Goal: Browse casually: Explore the website without a specific task or goal

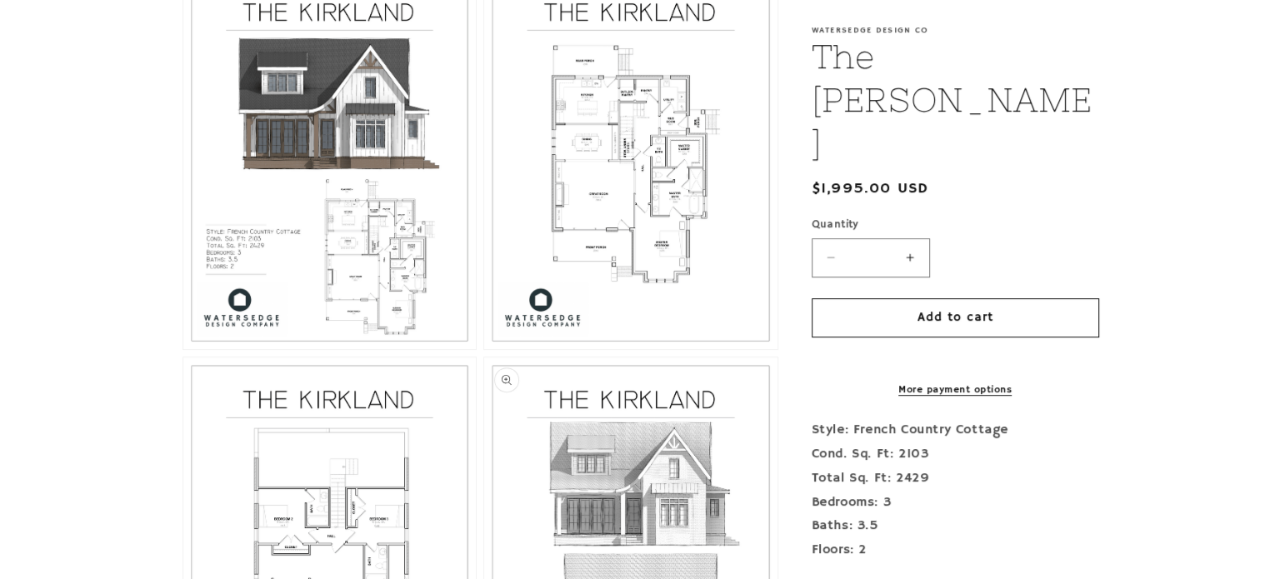
scroll to position [833, 0]
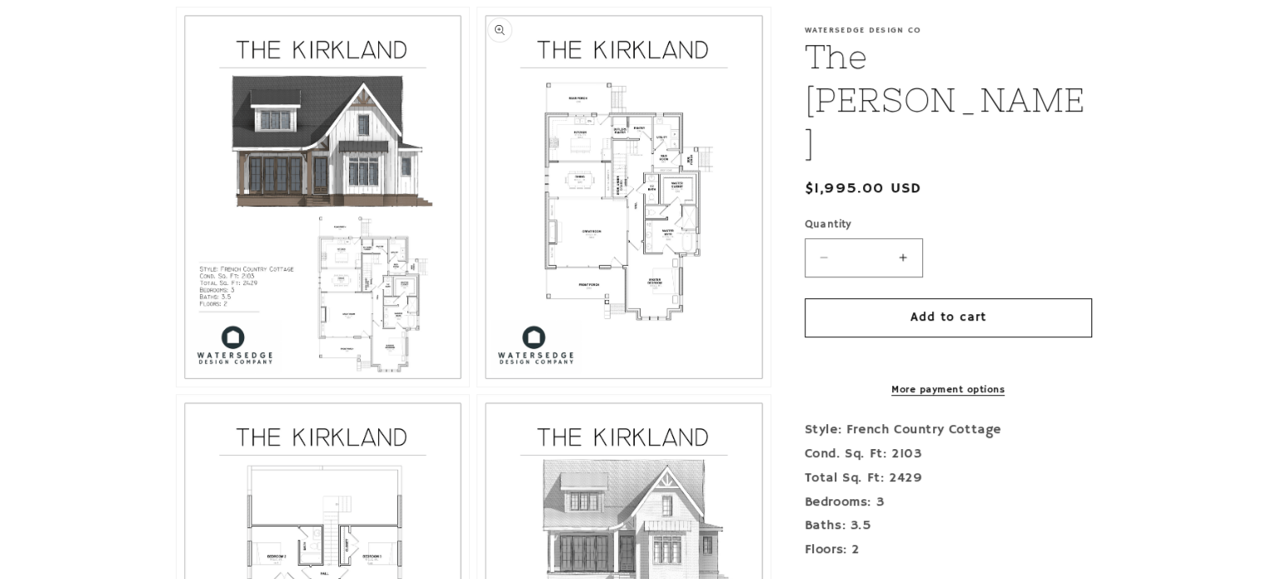
click at [477, 387] on button "Open media 3 in modal" at bounding box center [477, 387] width 0 height 0
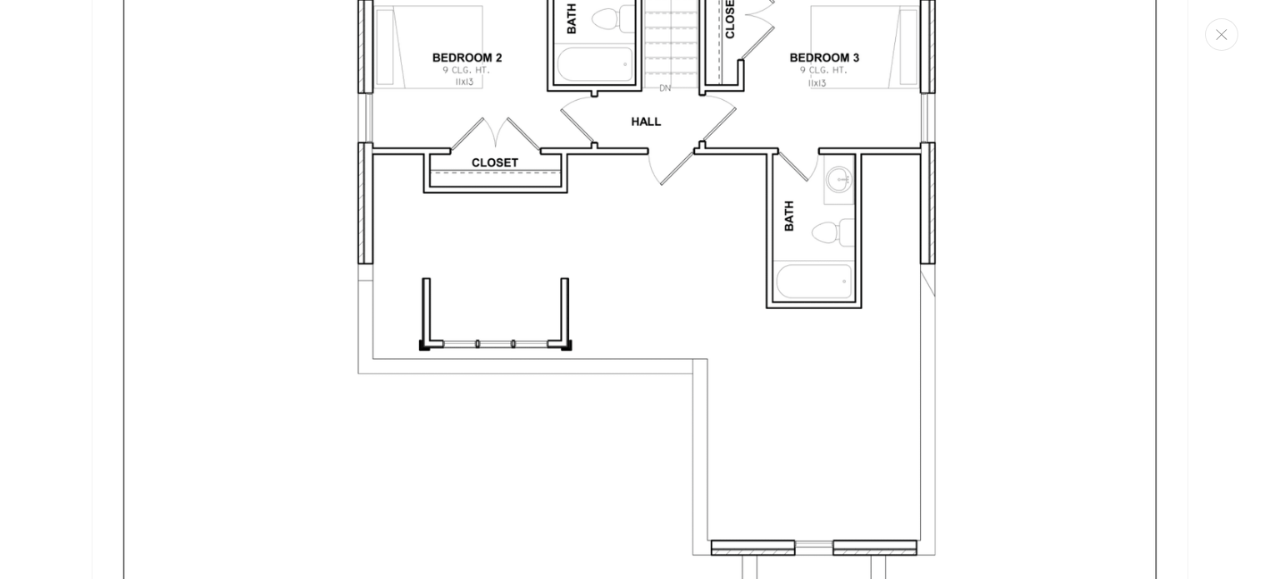
scroll to position [4846, 0]
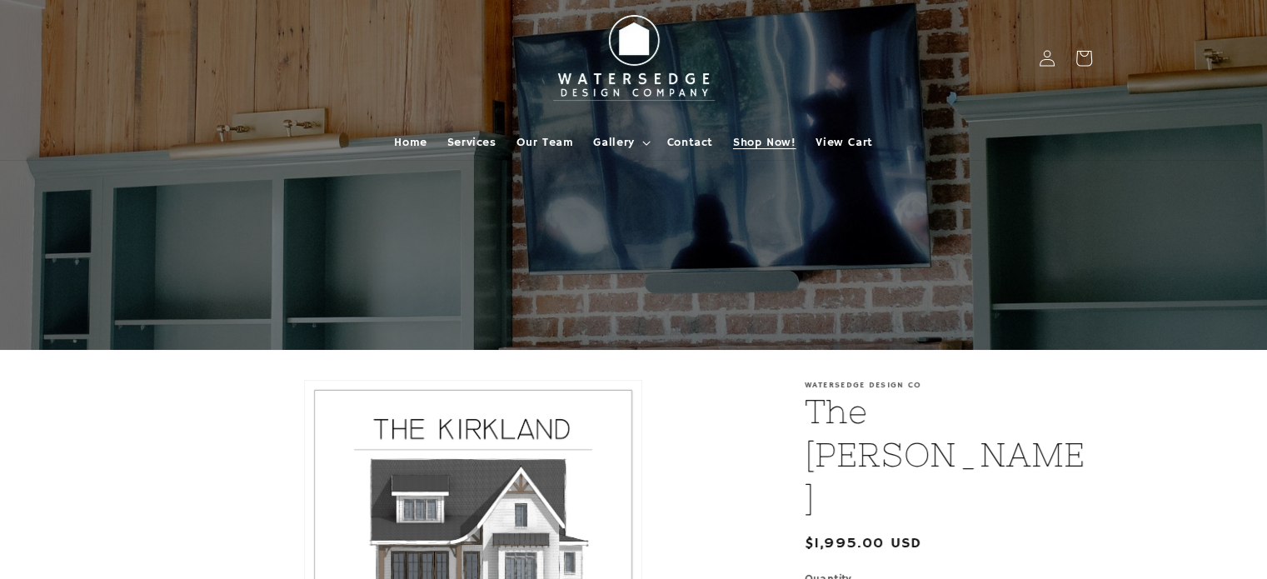
click at [737, 142] on span "Shop Now!" at bounding box center [764, 142] width 62 height 15
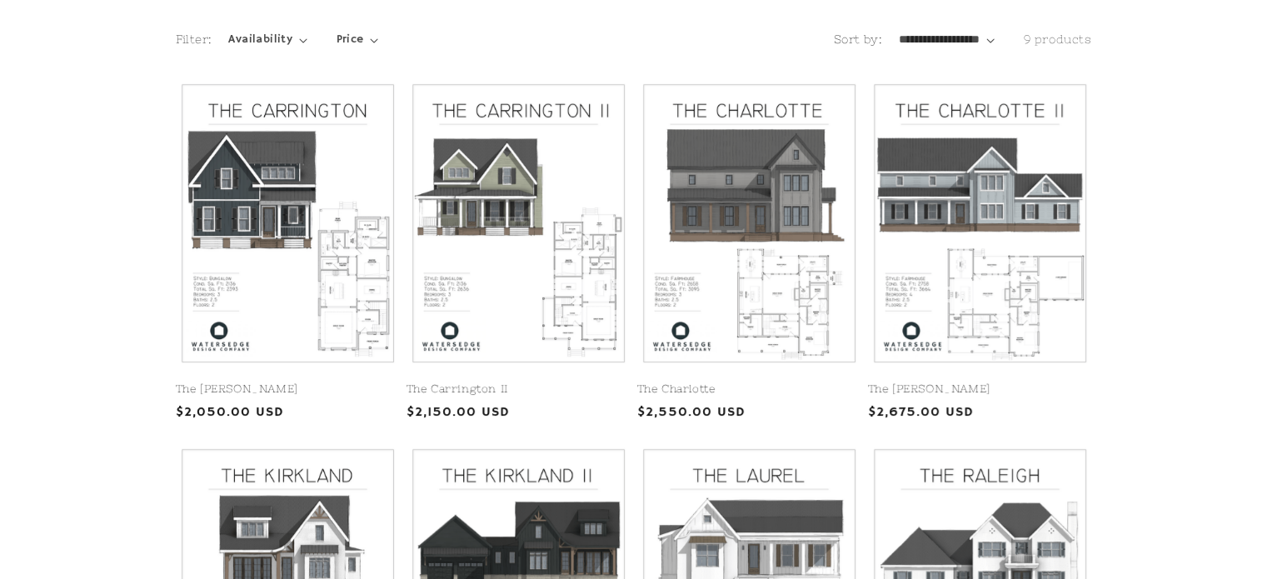
scroll to position [333, 0]
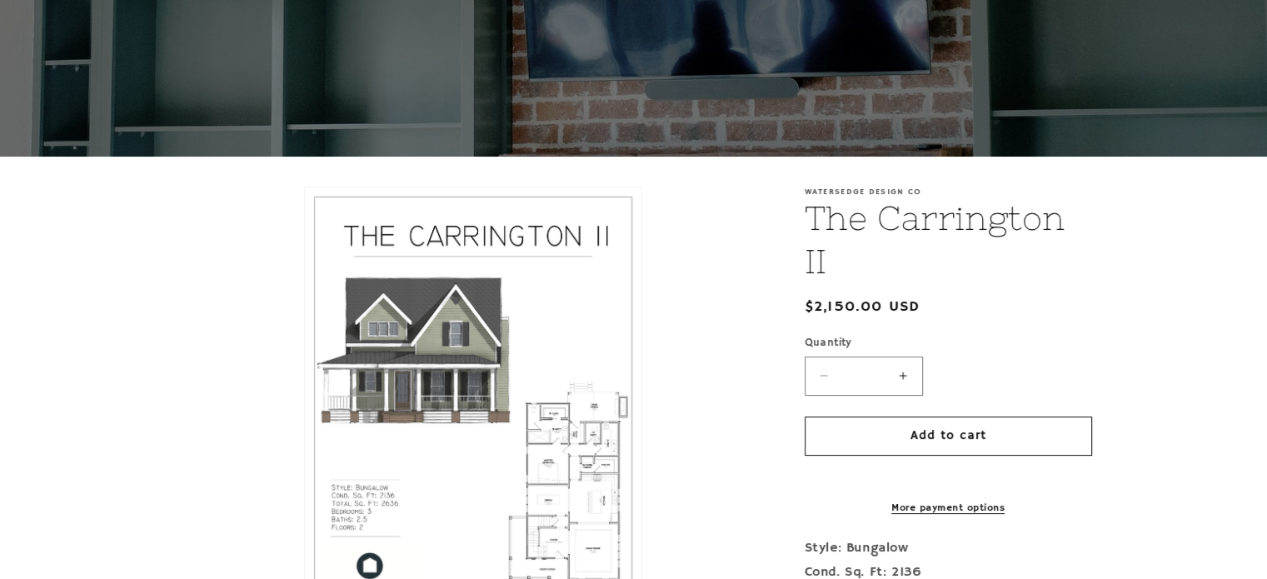
scroll to position [417, 0]
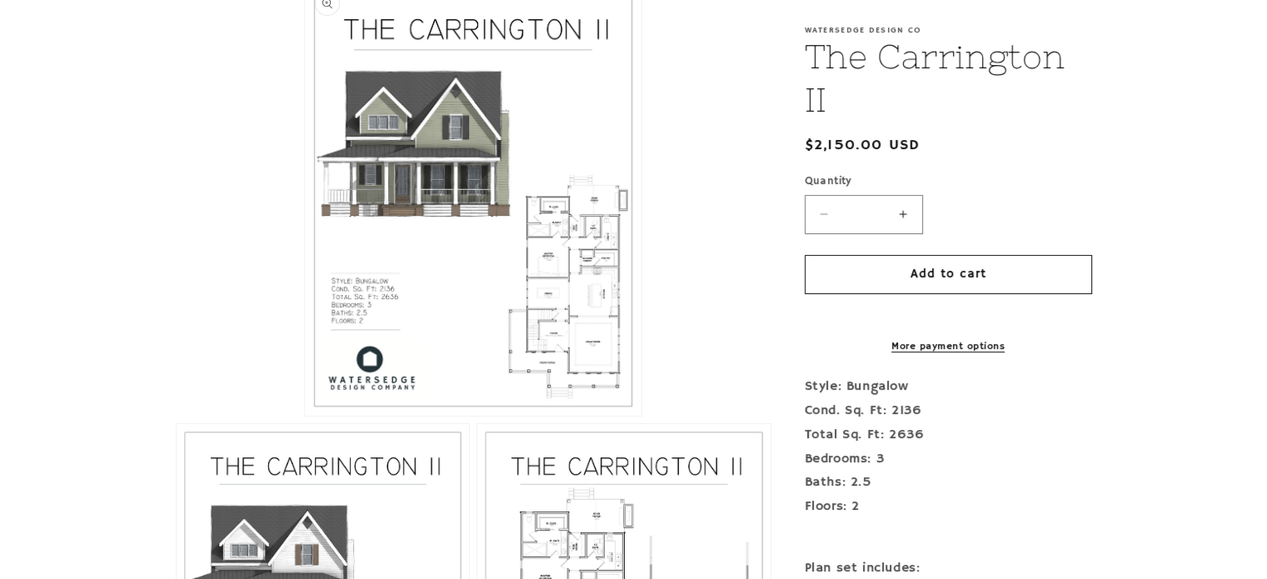
click at [305, 416] on button "Open media 1 in modal" at bounding box center [305, 416] width 0 height 0
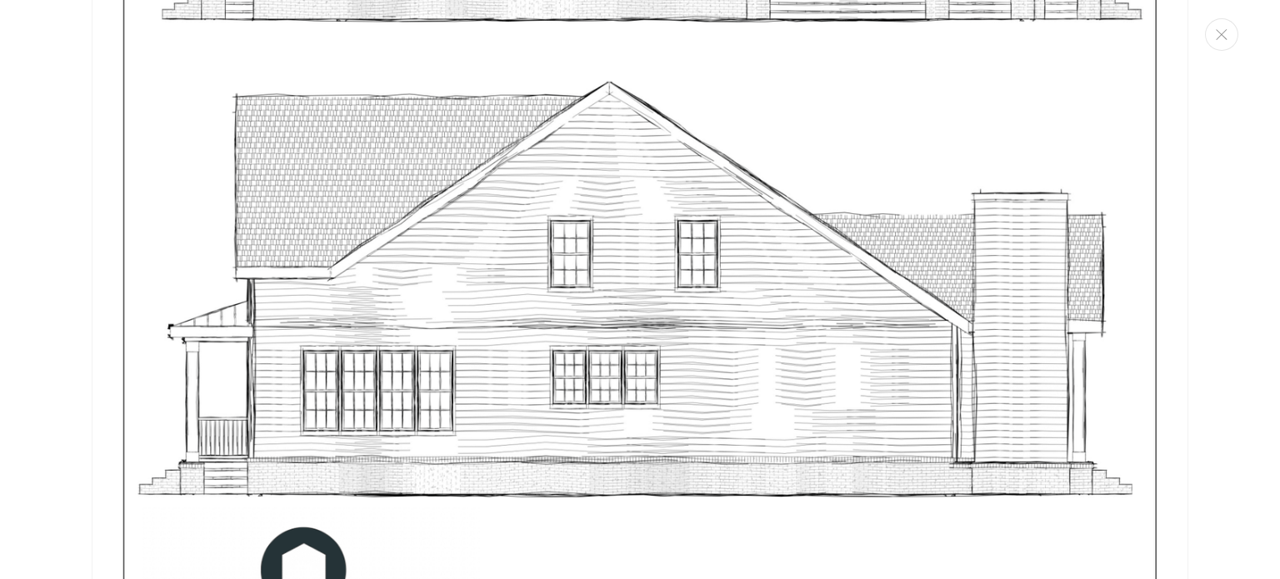
scroll to position [6510, 0]
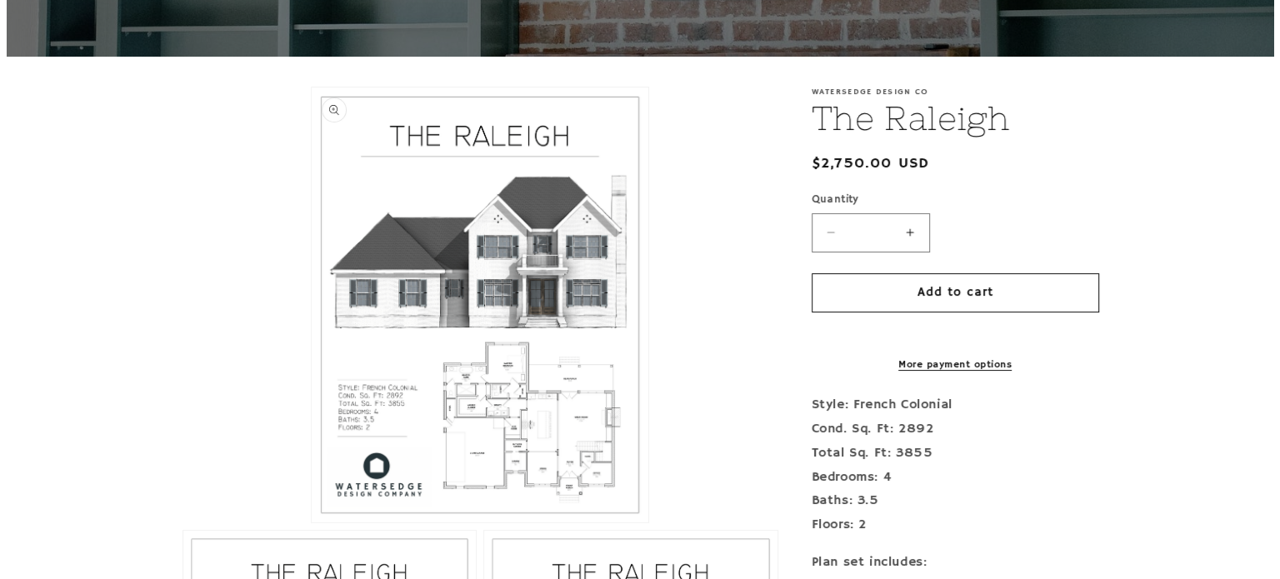
scroll to position [333, 0]
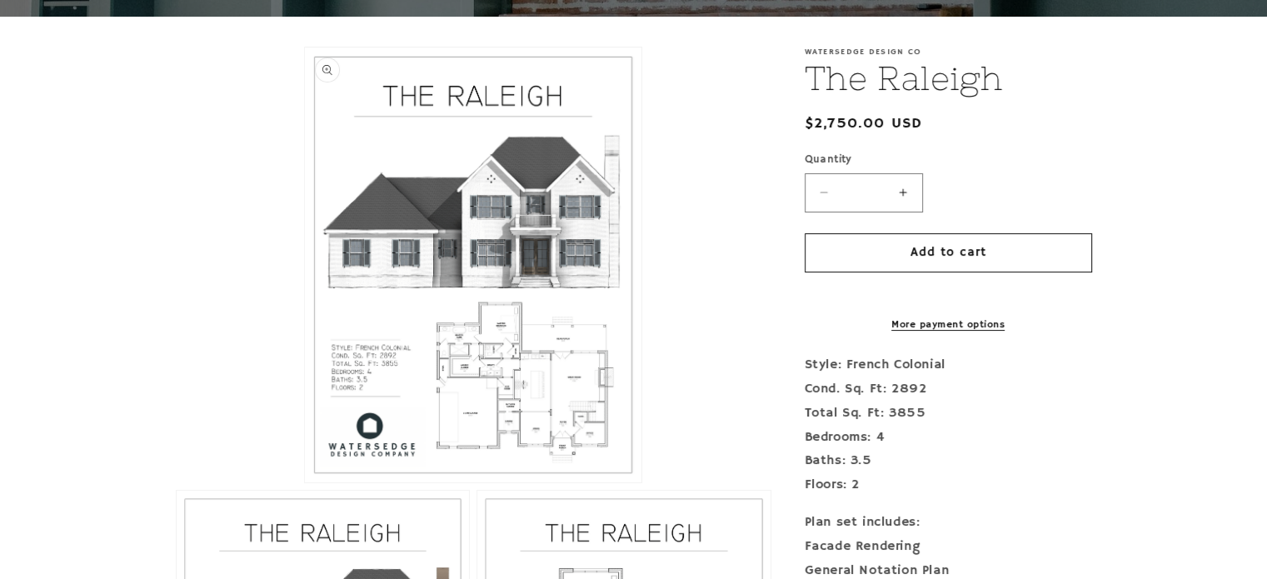
click at [305, 482] on button "Open media 1 in modal" at bounding box center [305, 482] width 0 height 0
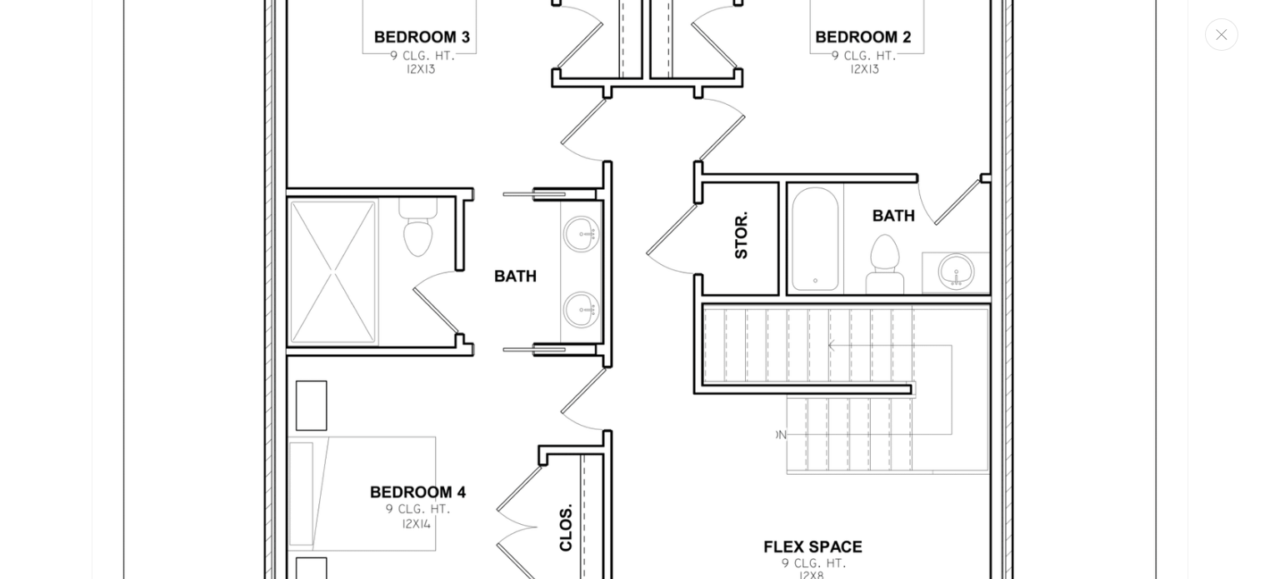
scroll to position [4433, 0]
